Goal: Check status

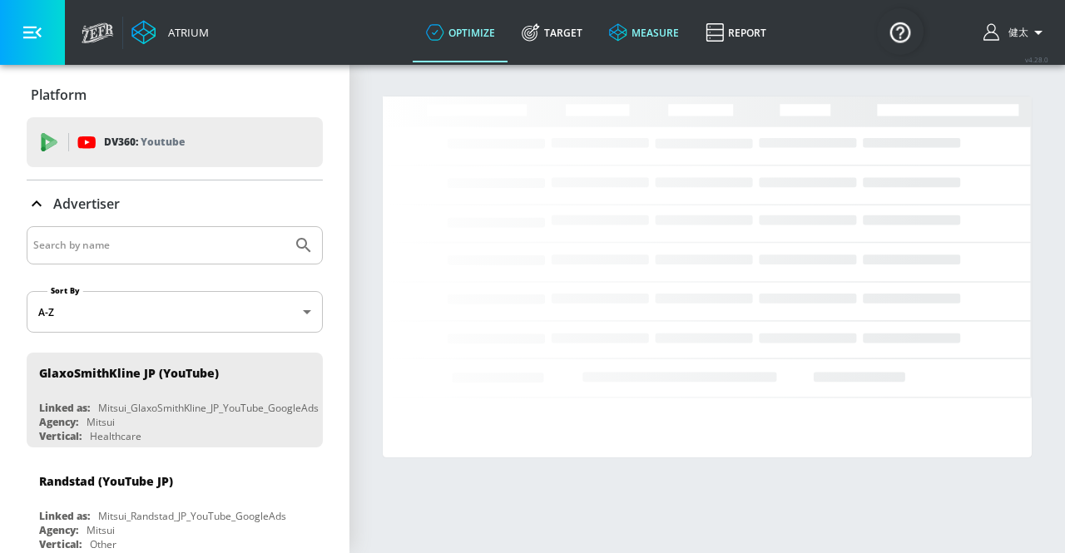
click at [632, 36] on link "measure" at bounding box center [644, 32] width 97 height 60
